Goal: Transaction & Acquisition: Purchase product/service

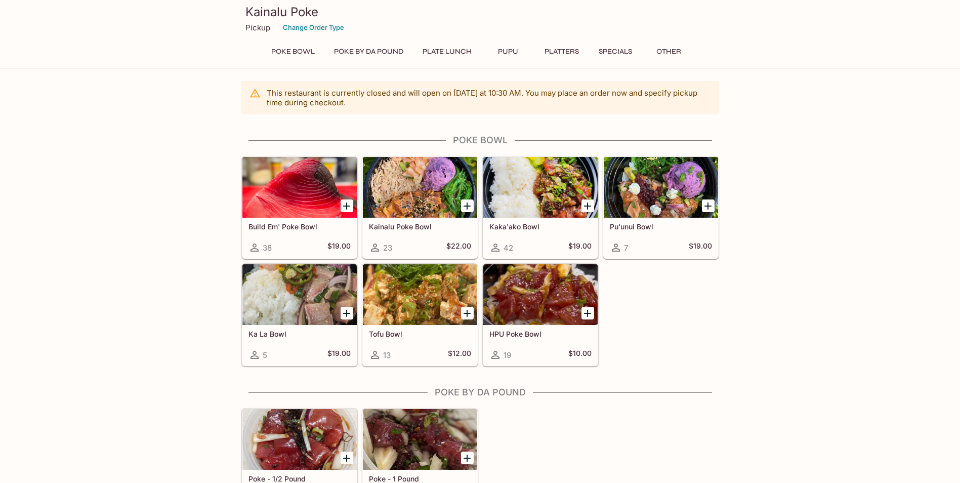
click at [423, 188] on div at bounding box center [420, 187] width 114 height 61
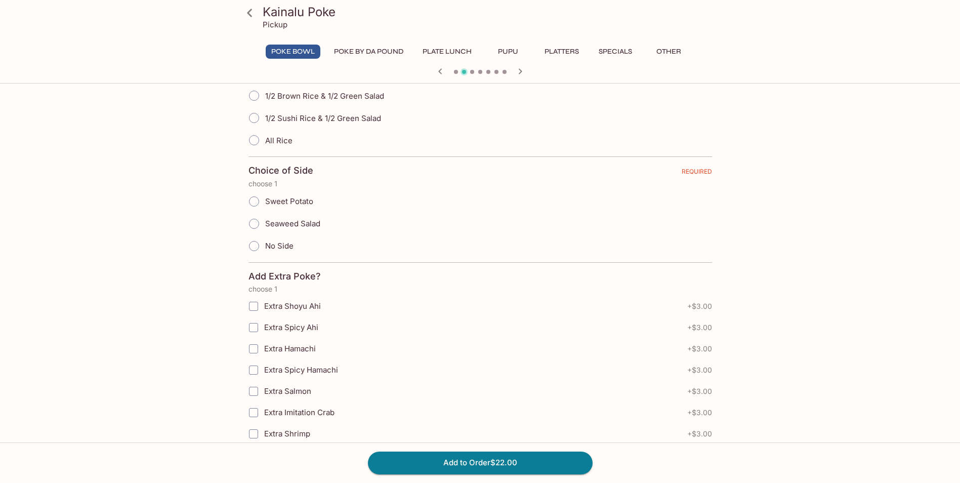
scroll to position [607, 0]
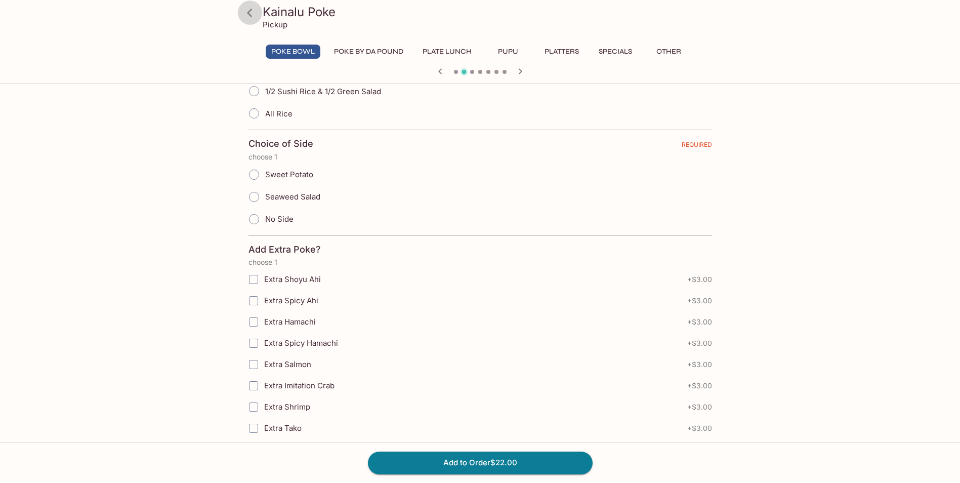
click at [252, 10] on icon at bounding box center [250, 13] width 18 height 18
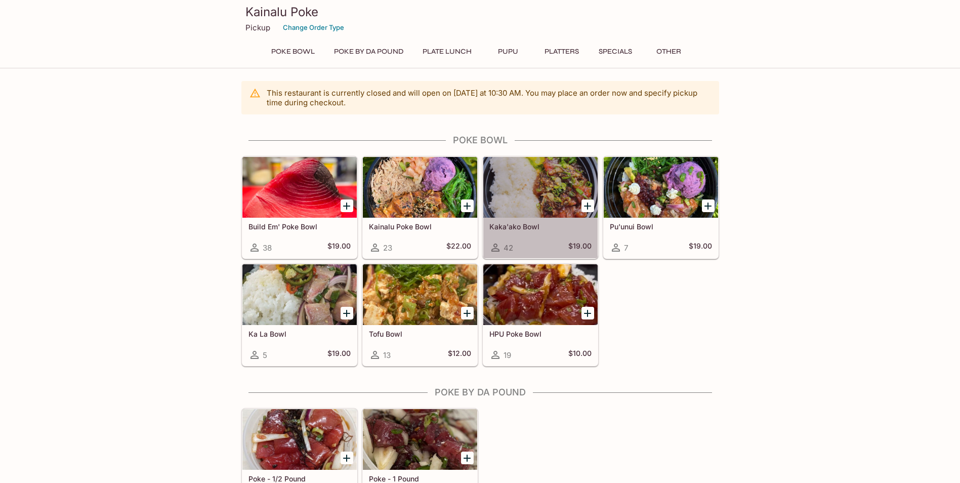
click at [510, 177] on div at bounding box center [540, 187] width 114 height 61
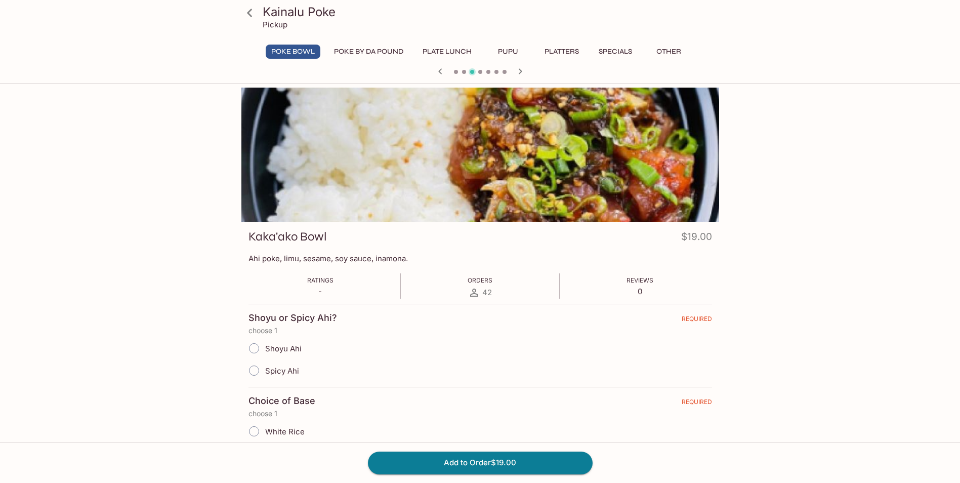
click at [252, 13] on icon at bounding box center [250, 13] width 18 height 18
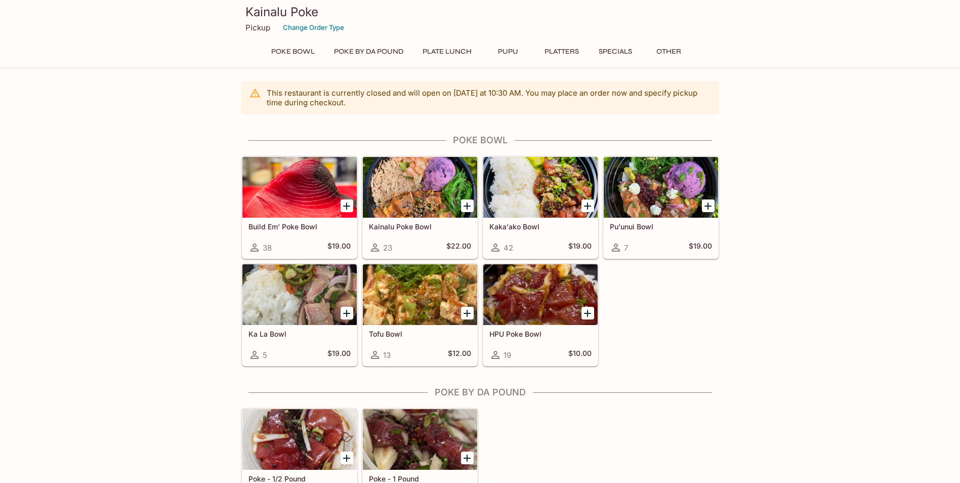
click at [285, 293] on div at bounding box center [299, 294] width 114 height 61
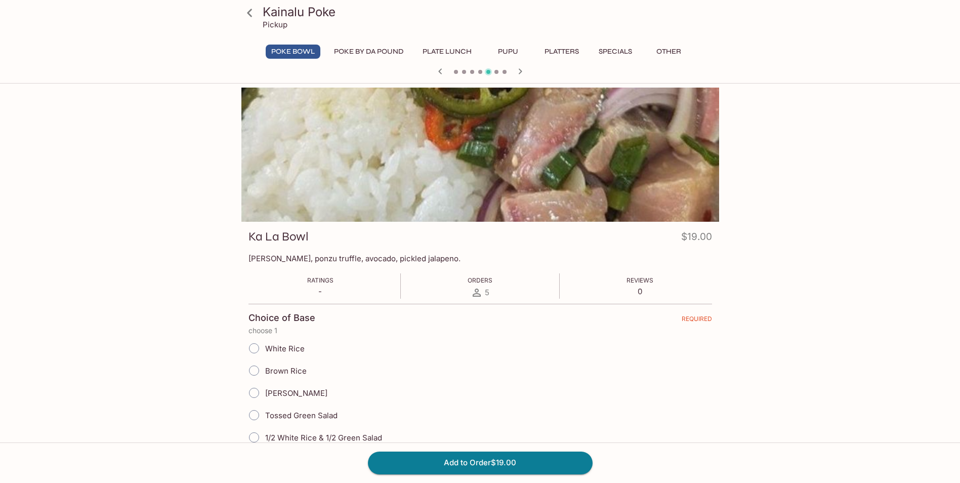
click at [250, 8] on icon at bounding box center [250, 13] width 18 height 18
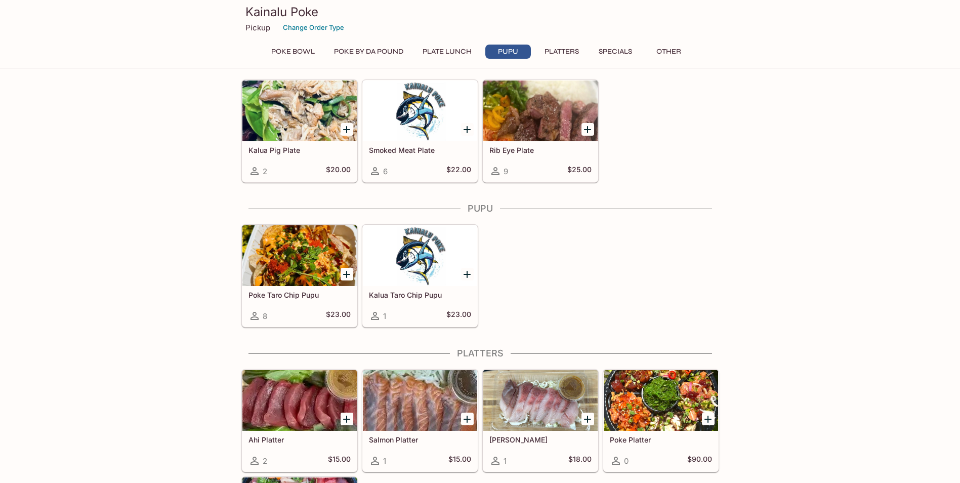
scroll to position [428, 0]
